Goal: Navigation & Orientation: Find specific page/section

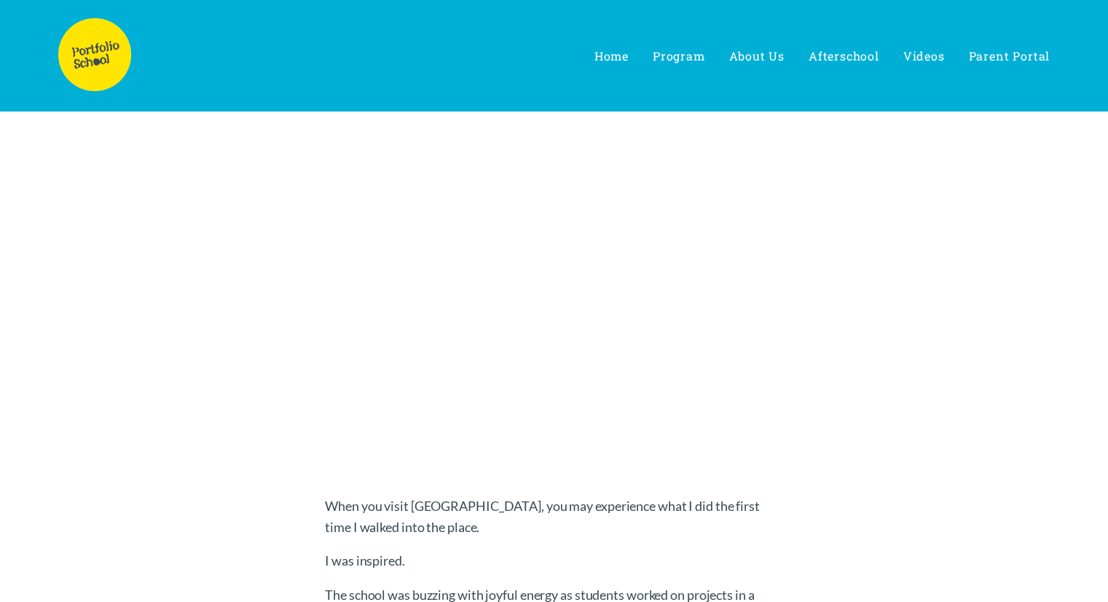
click at [95, 72] on img at bounding box center [94, 54] width 73 height 73
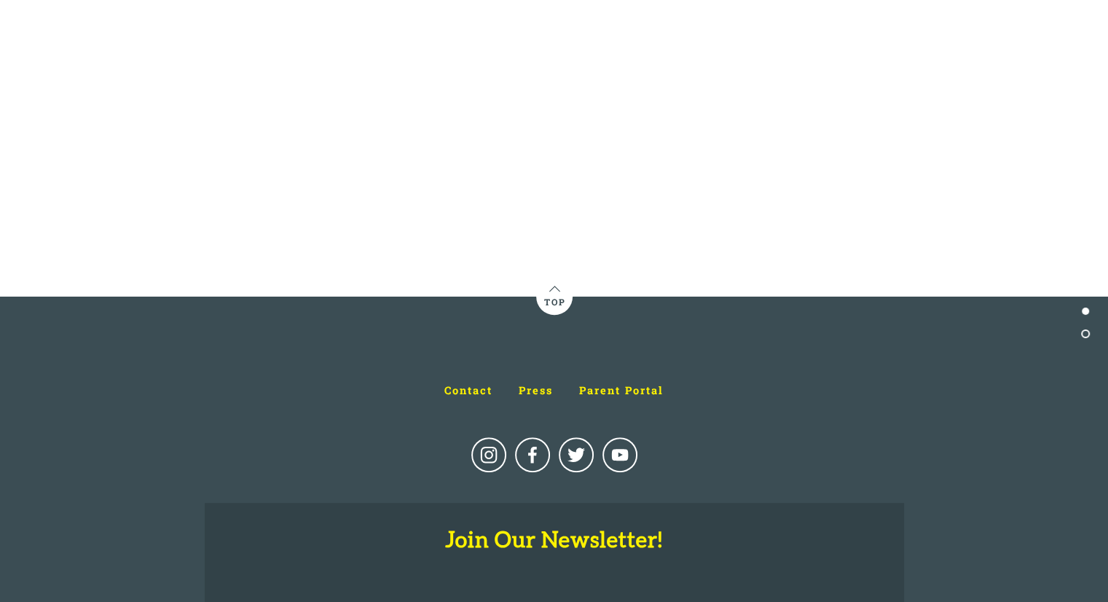
scroll to position [7056, 0]
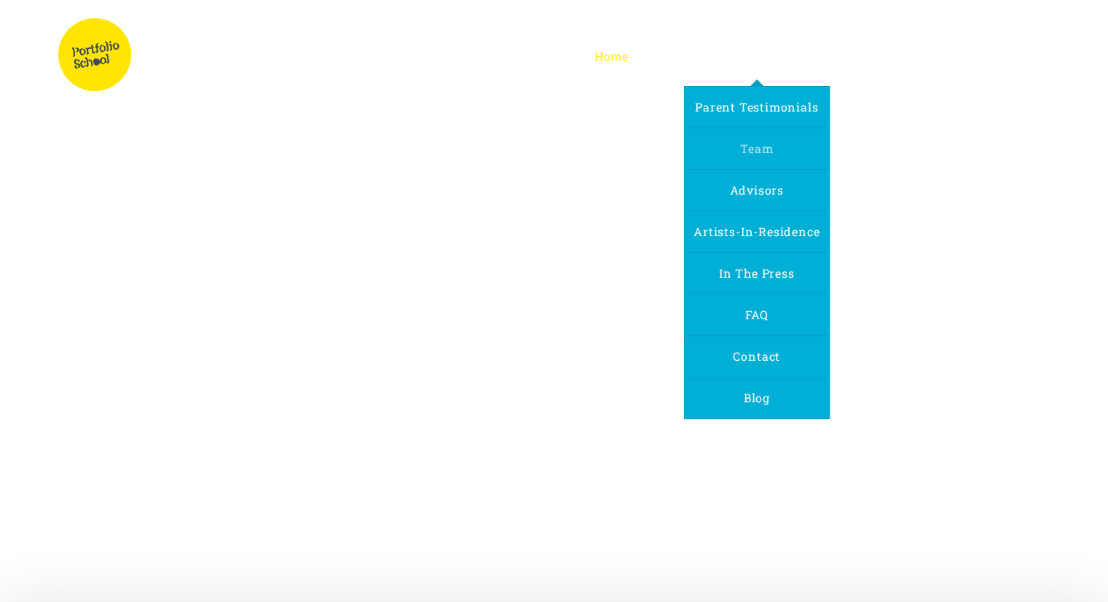
click at [766, 142] on span "Team" at bounding box center [756, 148] width 33 height 15
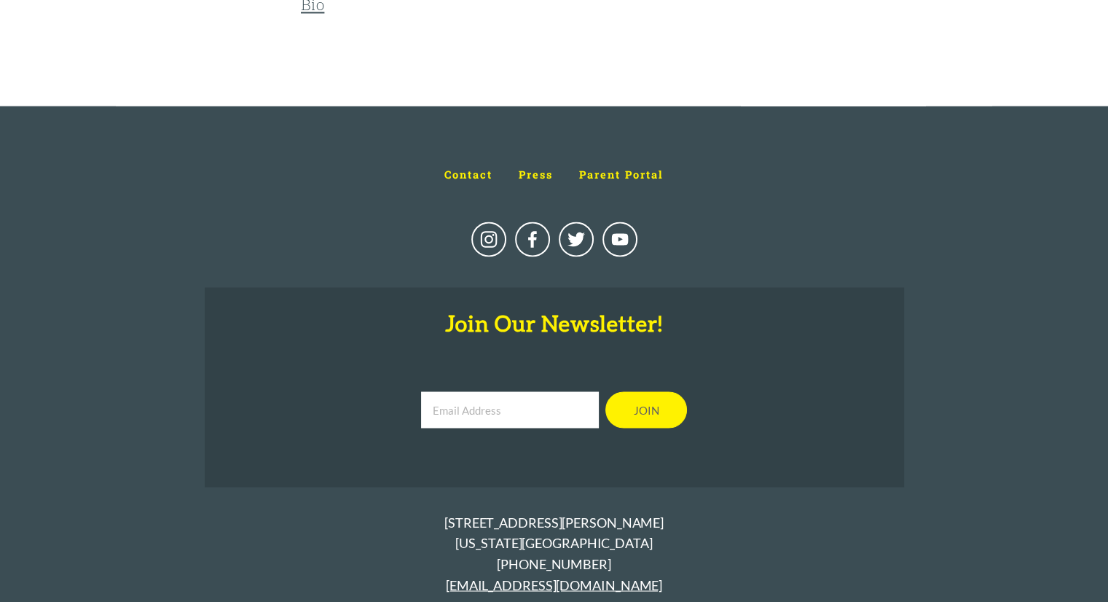
scroll to position [2419, 0]
